Goal: Transaction & Acquisition: Purchase product/service

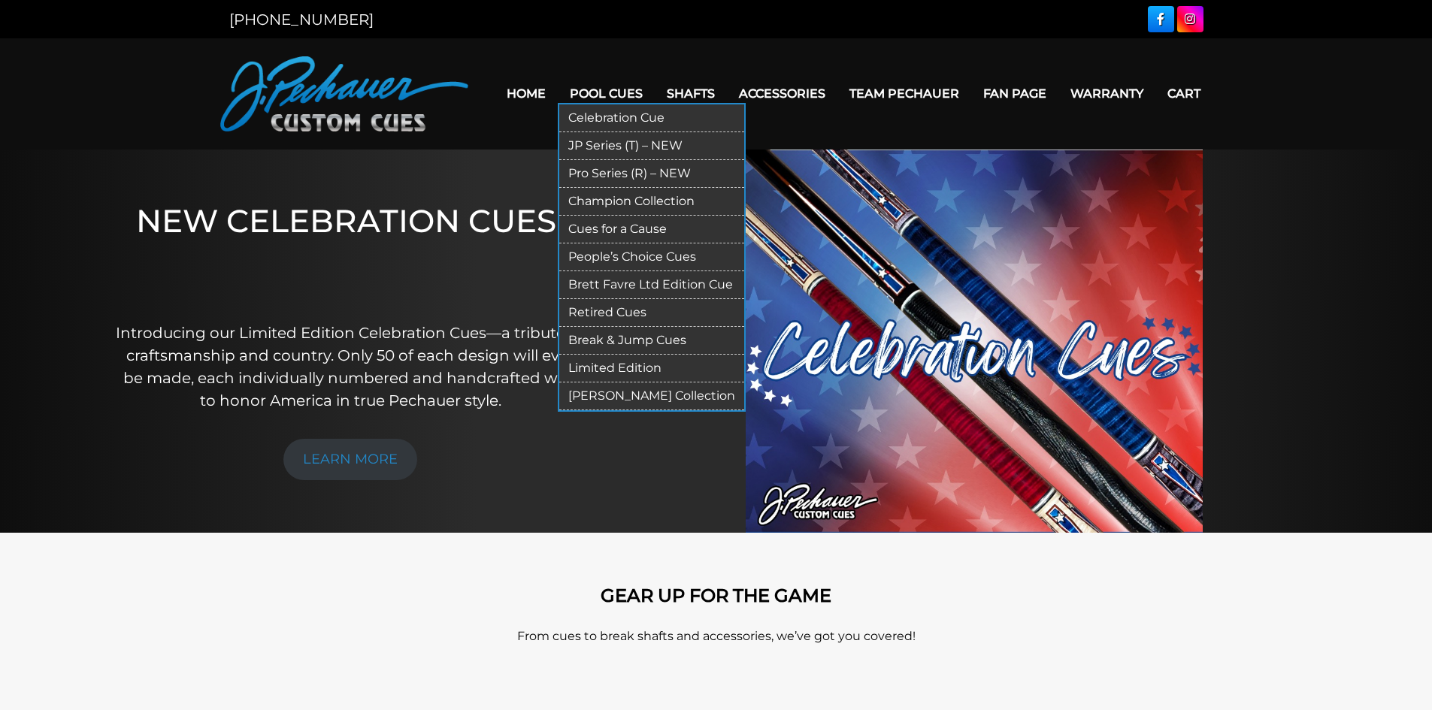
click at [601, 143] on link "JP Series (T) – NEW" at bounding box center [651, 146] width 185 height 28
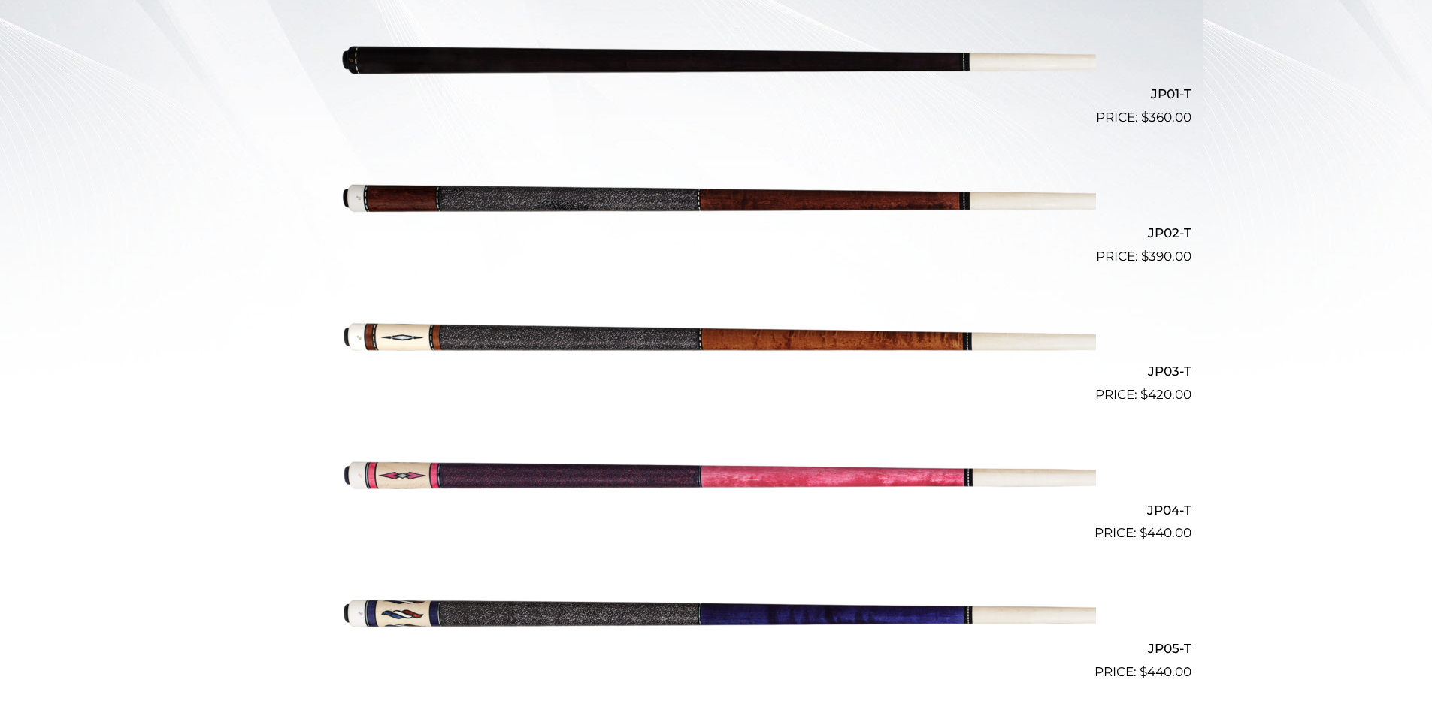
scroll to position [492, 0]
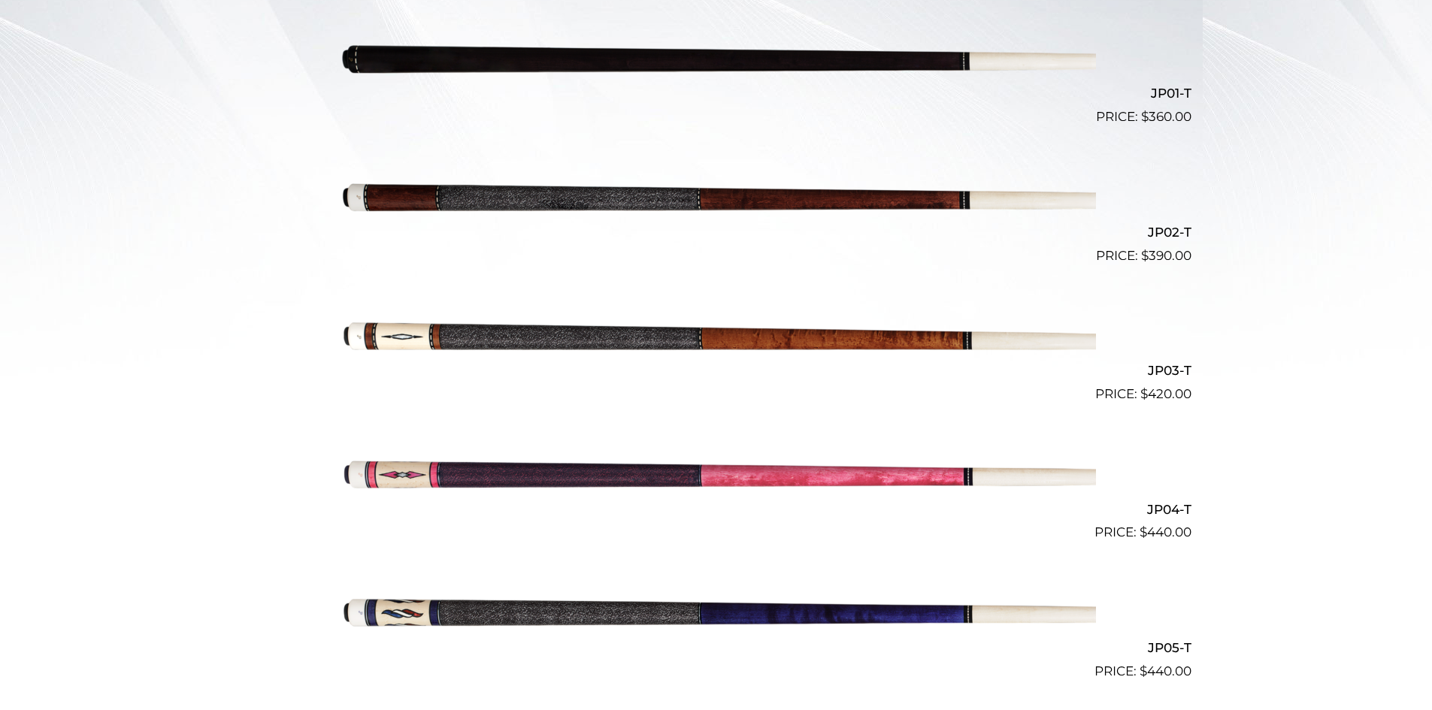
click at [959, 201] on img at bounding box center [716, 196] width 759 height 126
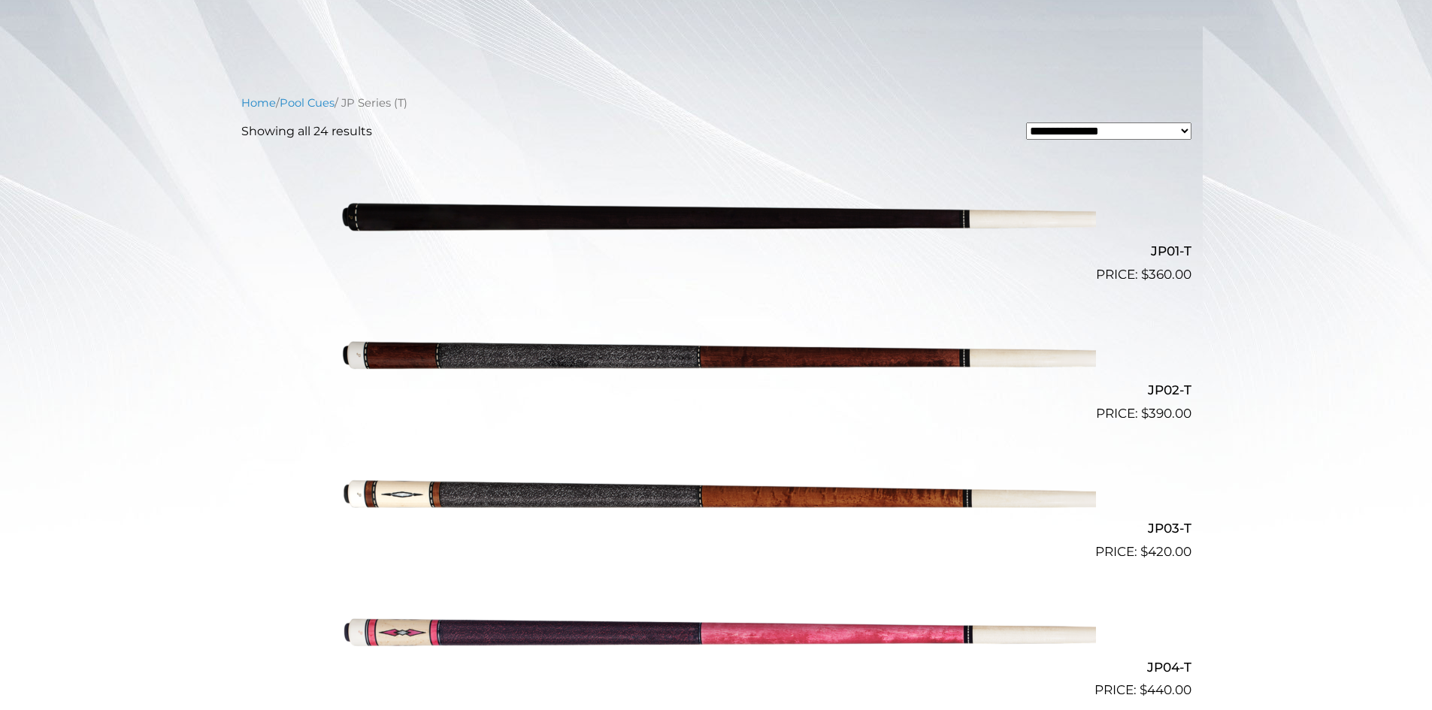
scroll to position [325, 0]
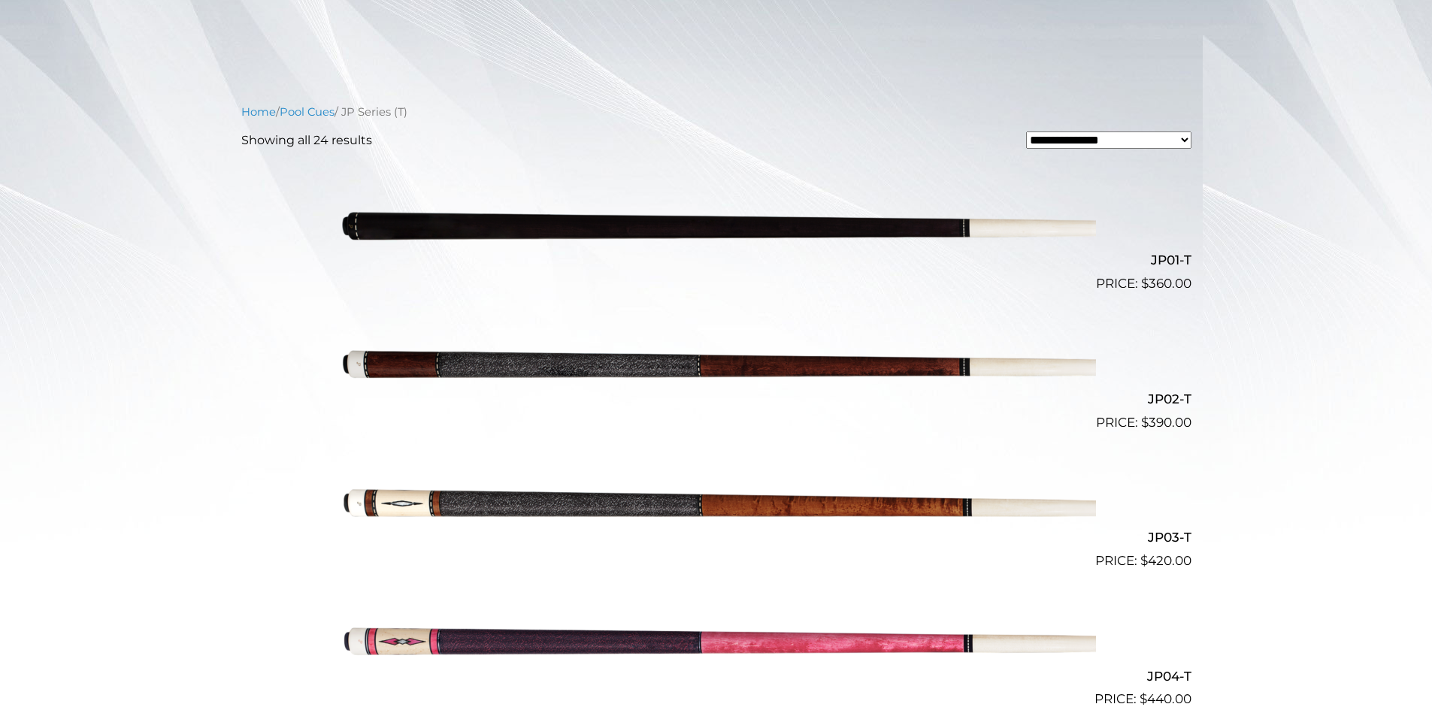
drag, startPoint x: 1443, startPoint y: 465, endPoint x: 1130, endPoint y: 51, distance: 518.4
